Goal: Find contact information: Find contact information

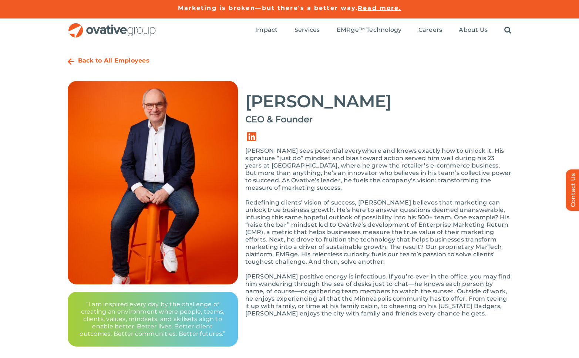
click at [125, 25] on img "OG_Full_horizontal_RGB" at bounding box center [112, 30] width 89 height 15
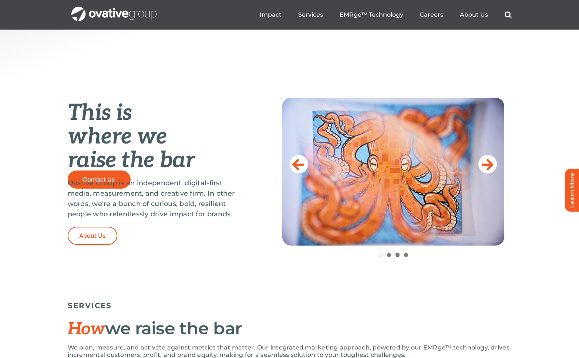
scroll to position [274, 0]
